Goal: Transaction & Acquisition: Download file/media

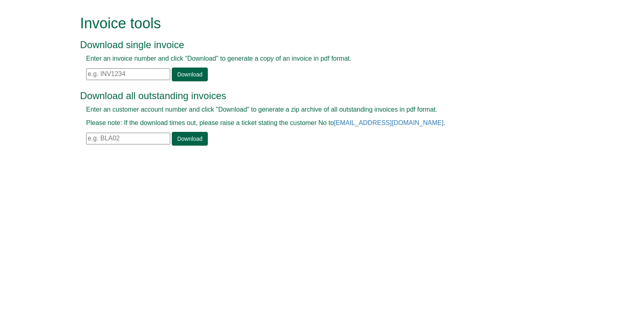
click at [130, 71] on input "text" at bounding box center [128, 74] width 84 height 12
paste input "INV1344327"
click at [199, 77] on link "Download" at bounding box center [190, 74] width 36 height 14
click at [136, 77] on input "INV1344327" at bounding box center [128, 74] width 84 height 12
drag, startPoint x: 109, startPoint y: 69, endPoint x: 0, endPoint y: 48, distance: 111.6
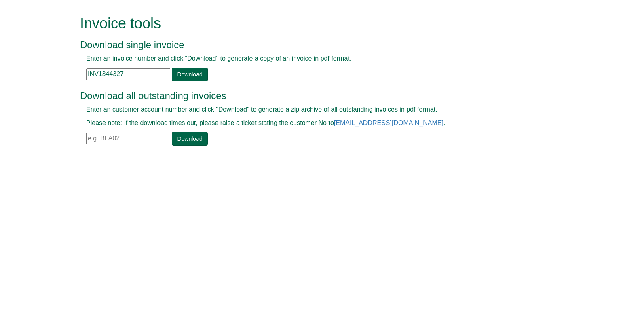
click at [0, 48] on form "Invoice tools Download single invoice Enter an invoice number and click "Downlo…" at bounding box center [310, 81] width 621 height 162
paste input "9768"
click at [199, 79] on link "Download" at bounding box center [190, 74] width 36 height 14
click at [141, 73] on input "INV1349768" at bounding box center [128, 74] width 84 height 12
drag, startPoint x: 141, startPoint y: 74, endPoint x: 0, endPoint y: 32, distance: 146.6
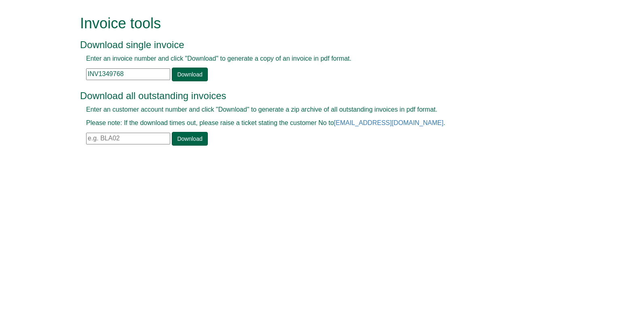
click at [0, 32] on form "Invoice tools Download single invoice Enter an invoice number and click "Downlo…" at bounding box center [310, 81] width 621 height 162
paste input "002"
type input "INV1349002"
click at [183, 78] on link "Download" at bounding box center [190, 74] width 36 height 14
